Goal: Complete application form

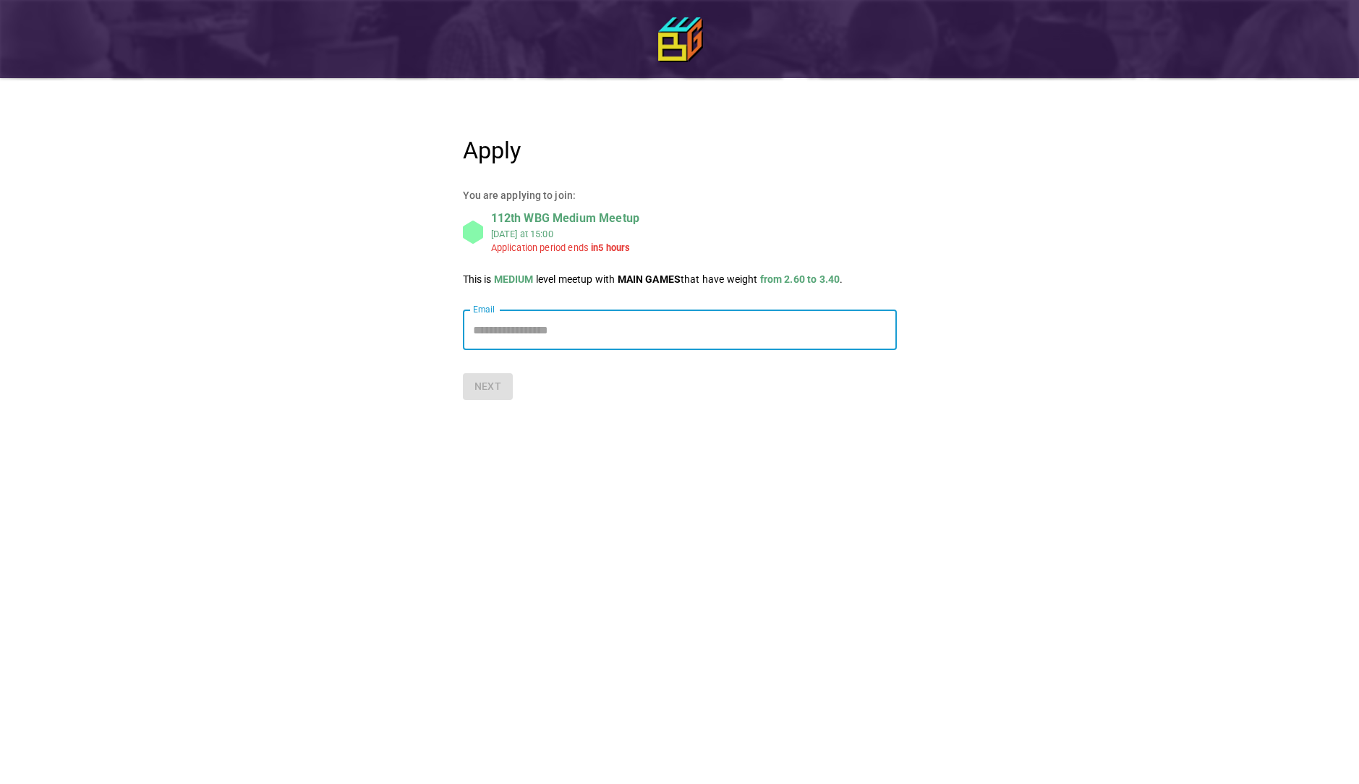
click at [524, 339] on input "Email" at bounding box center [680, 330] width 434 height 41
type input "**********"
click at [494, 390] on button "Next" at bounding box center [488, 386] width 51 height 27
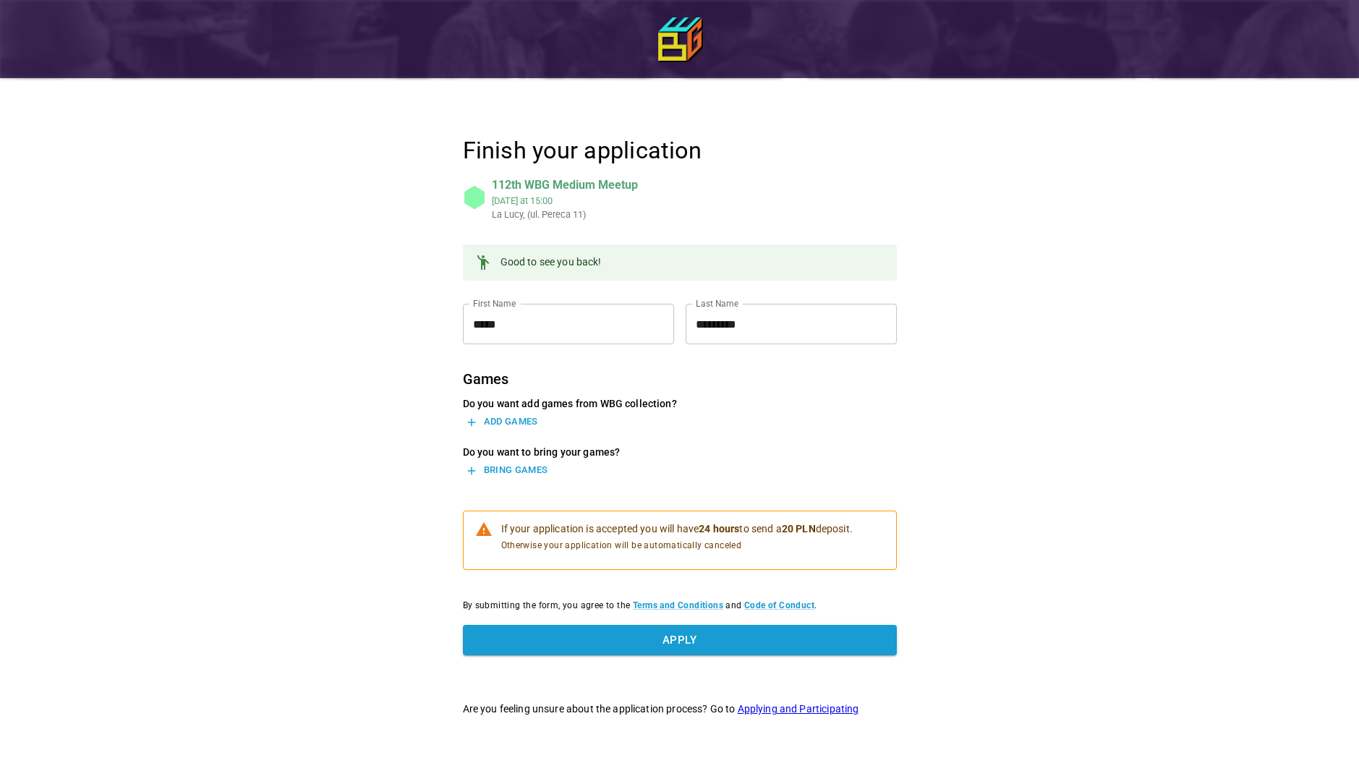
click at [527, 422] on button "Add games" at bounding box center [502, 422] width 79 height 22
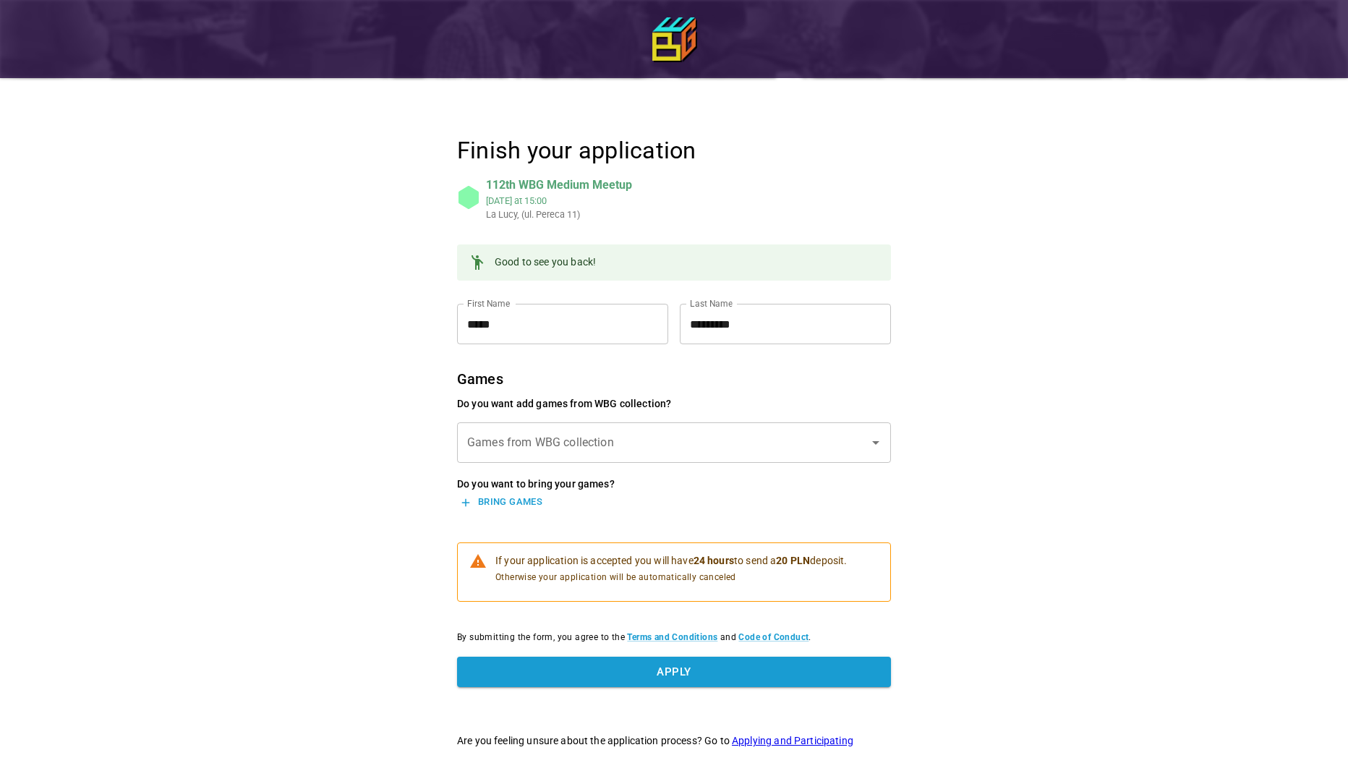
click at [588, 440] on input "Games from WBG collection" at bounding box center [663, 442] width 399 height 27
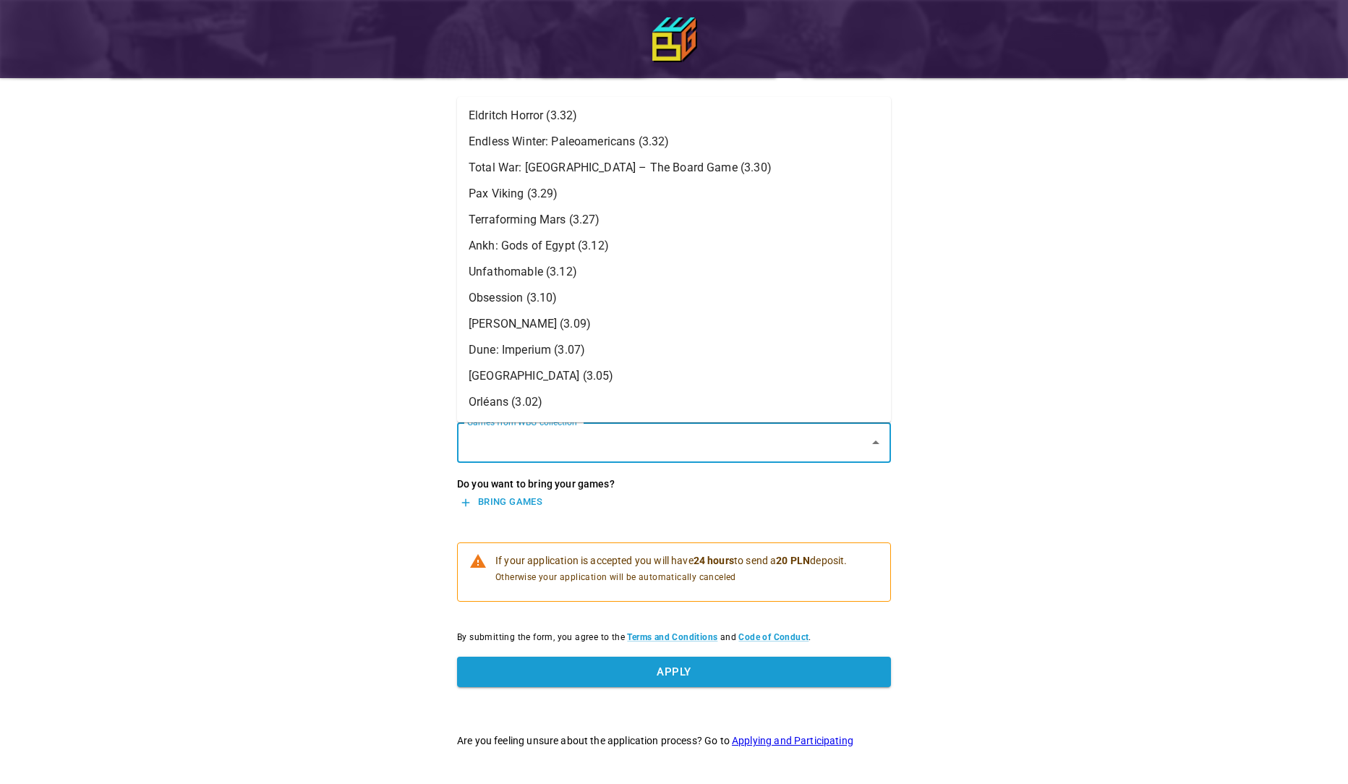
click at [230, 536] on div "Finish your application 112th WBG Medium Meetup Sun, Aug 24 at 15:00 La Lucy, (…" at bounding box center [674, 394] width 1348 height 789
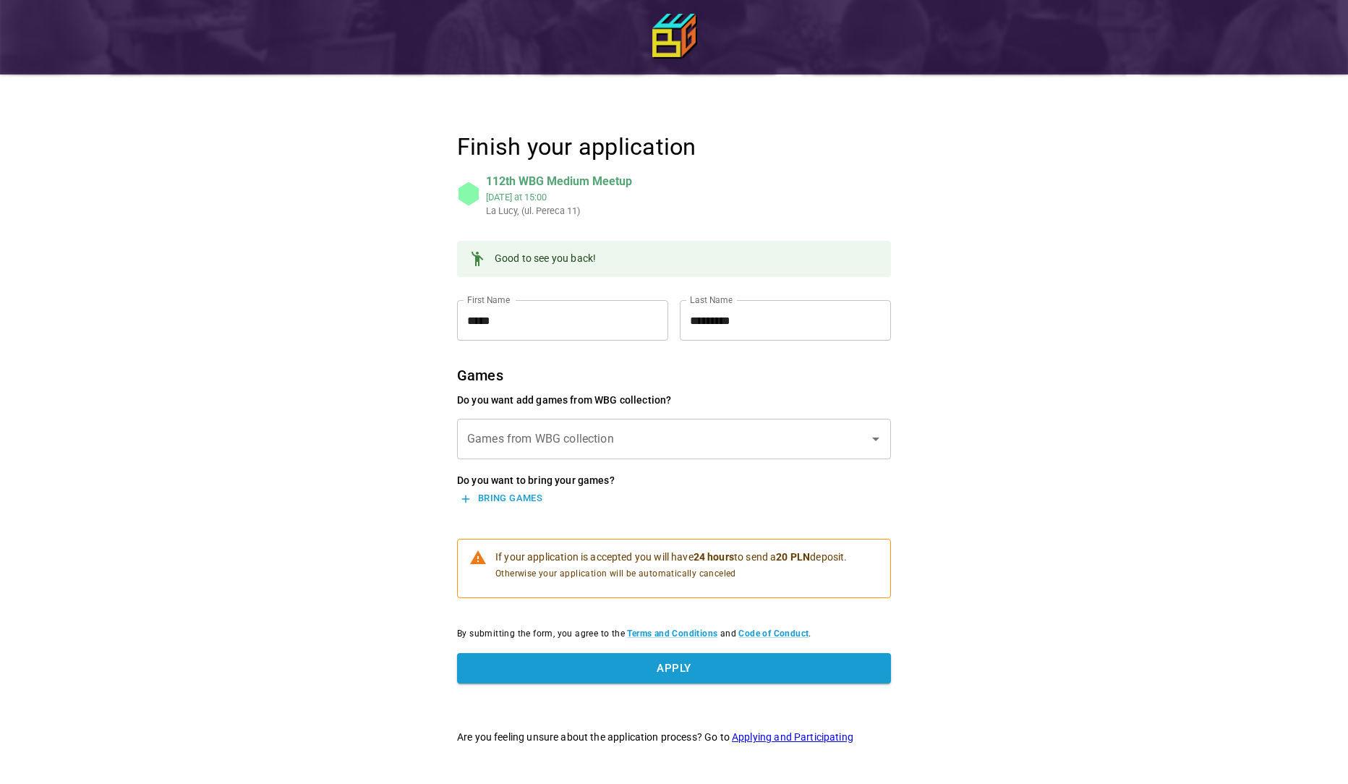
scroll to position [4, 0]
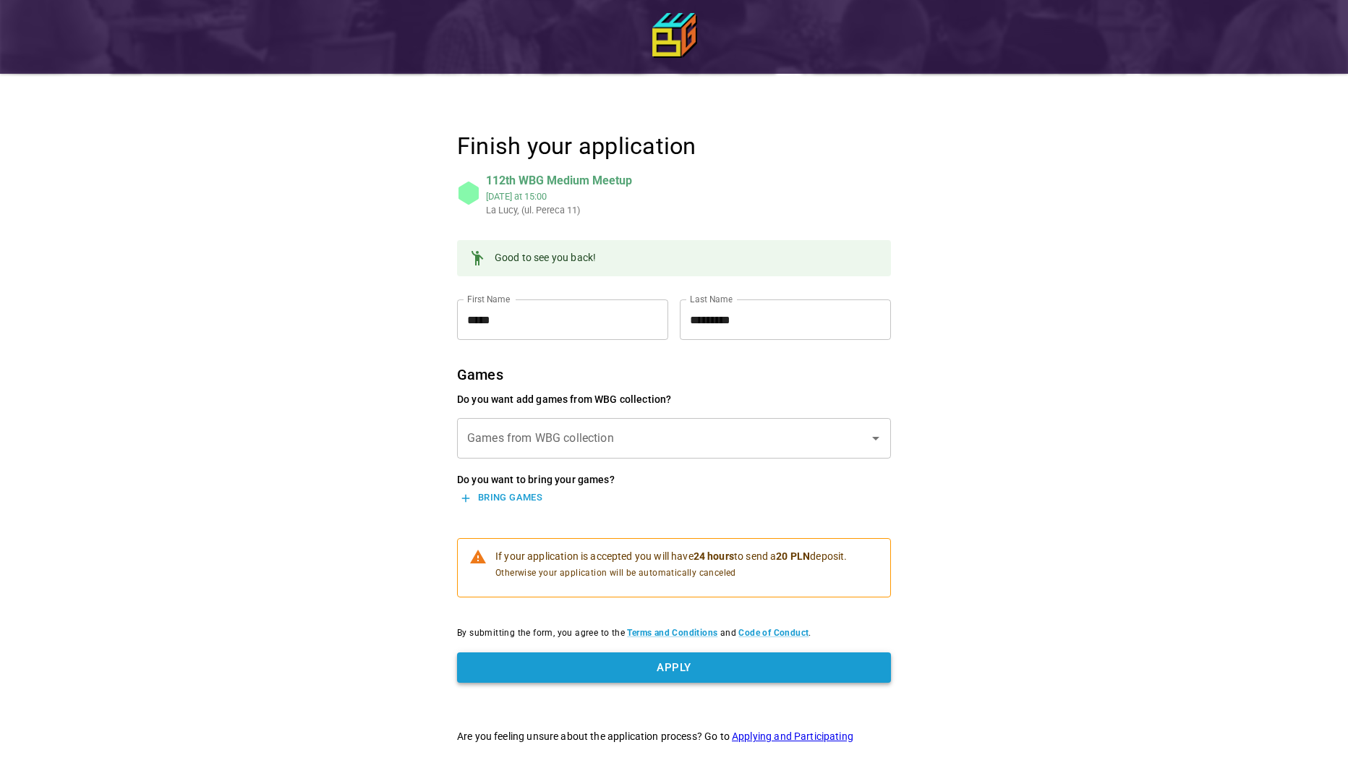
click at [655, 674] on button "Apply" at bounding box center [674, 668] width 434 height 30
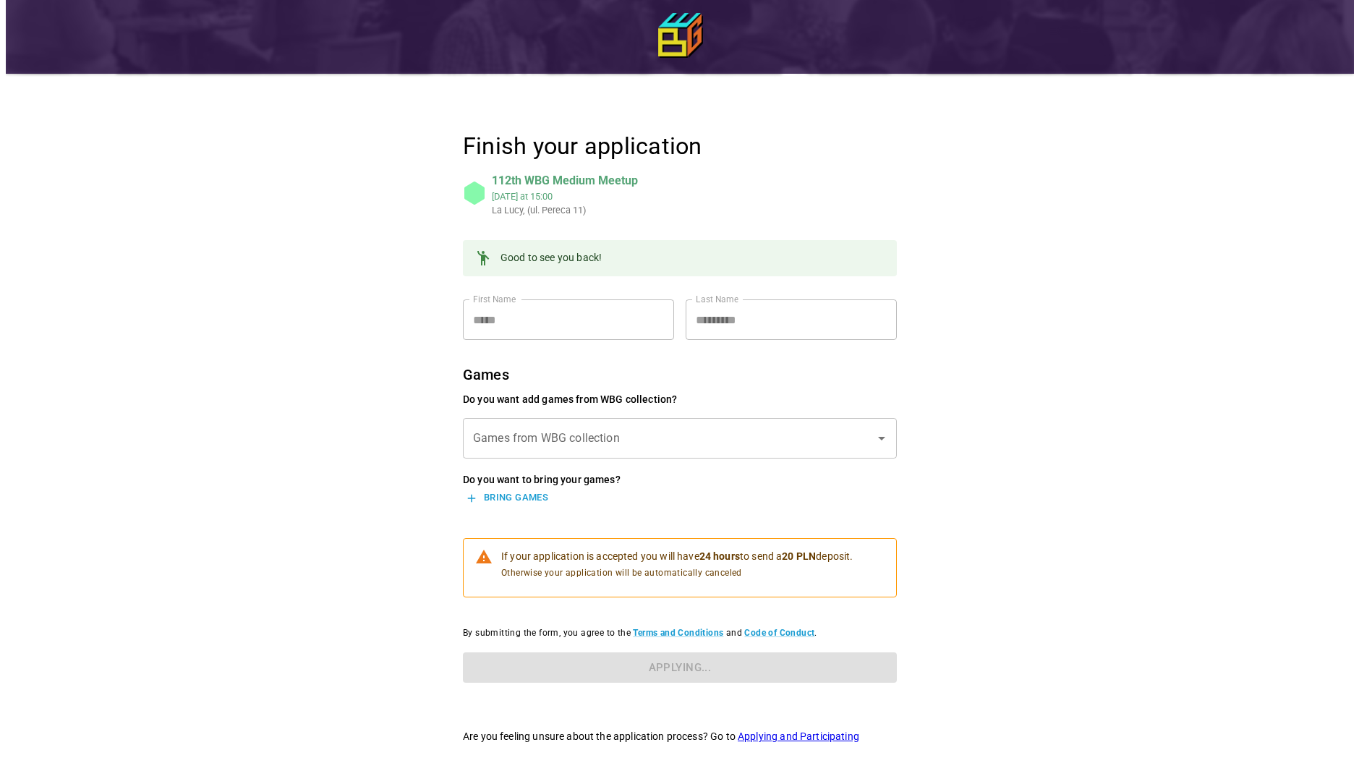
scroll to position [0, 0]
